Goal: Navigation & Orientation: Find specific page/section

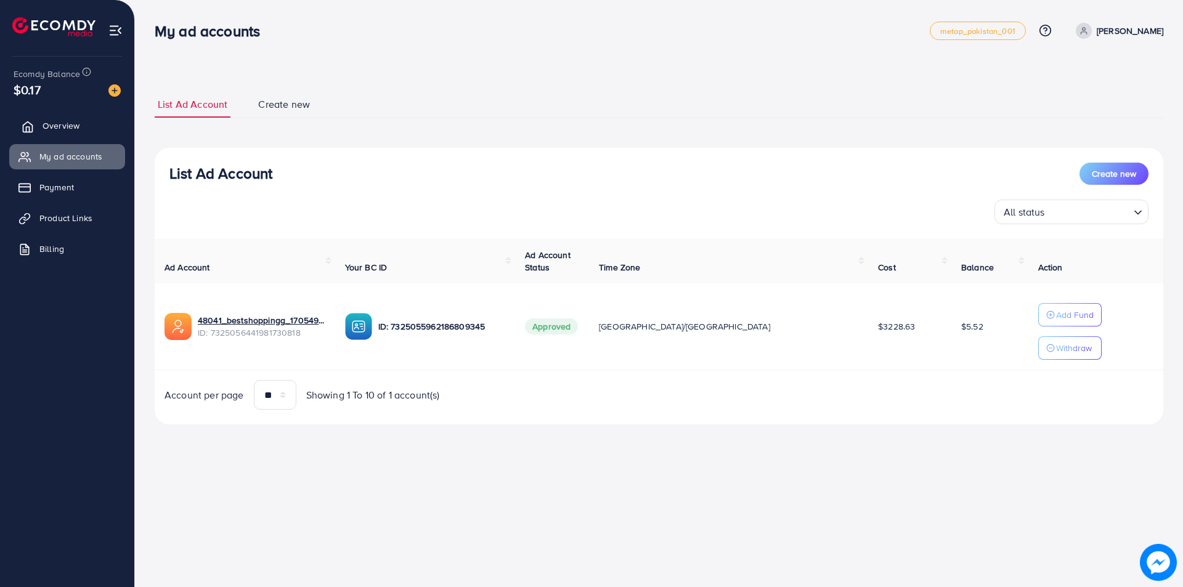
click at [64, 131] on span "Overview" at bounding box center [61, 126] width 37 height 12
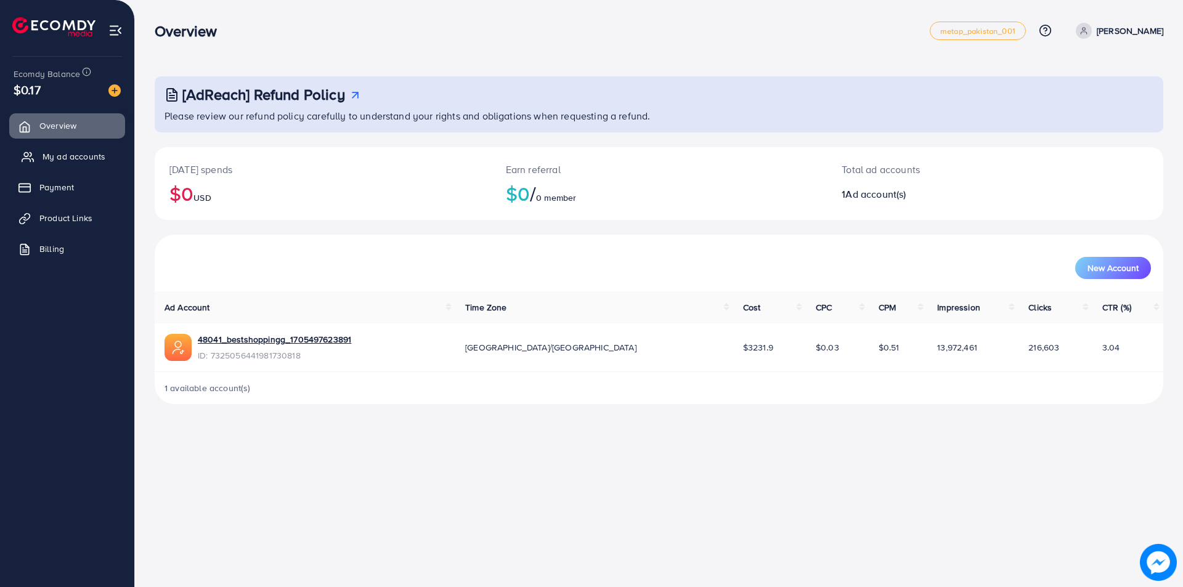
click at [60, 156] on span "My ad accounts" at bounding box center [74, 156] width 63 height 12
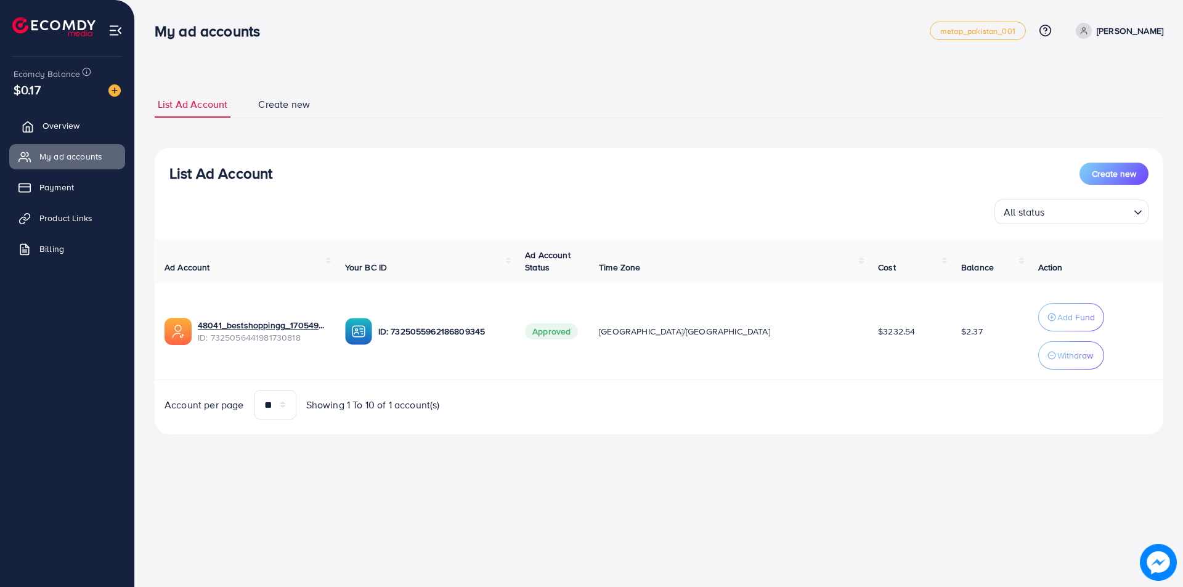
click at [62, 136] on link "Overview" at bounding box center [67, 125] width 116 height 25
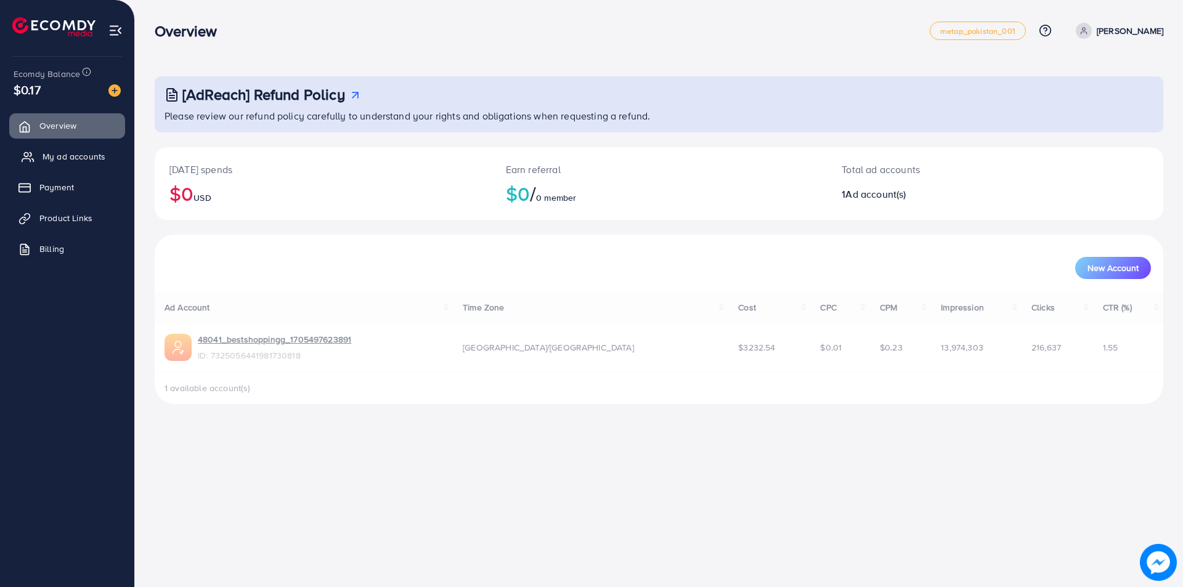
click at [55, 152] on span "My ad accounts" at bounding box center [74, 156] width 63 height 12
